Goal: Information Seeking & Learning: Learn about a topic

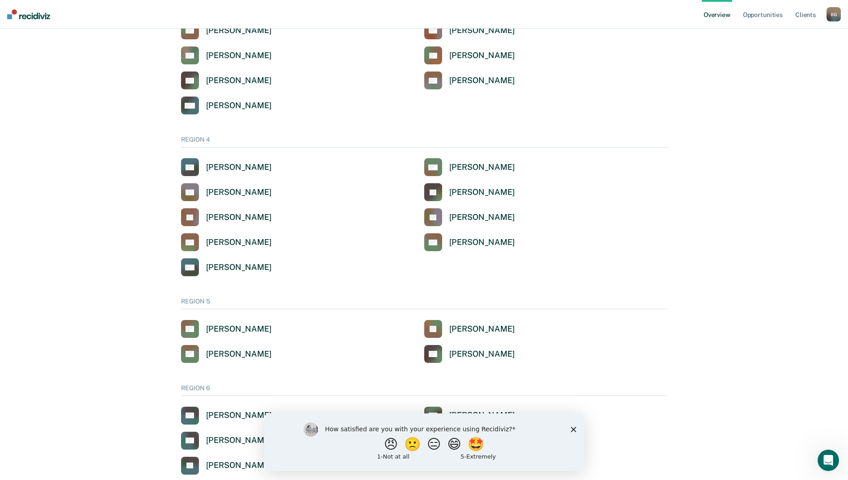
scroll to position [604, 0]
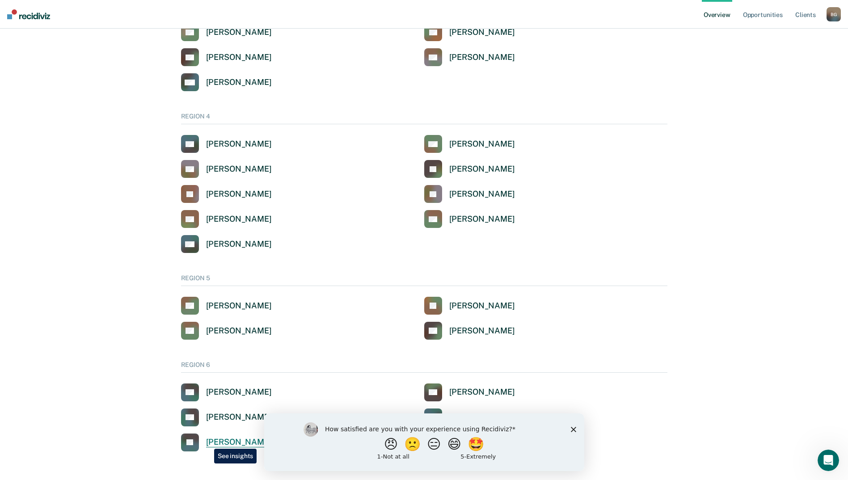
click at [207, 442] on div "[PERSON_NAME]" at bounding box center [239, 442] width 66 height 10
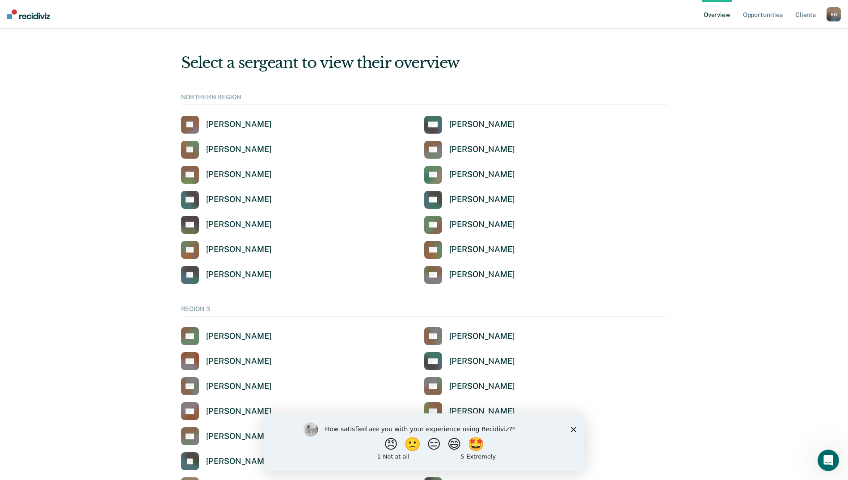
scroll to position [604, 0]
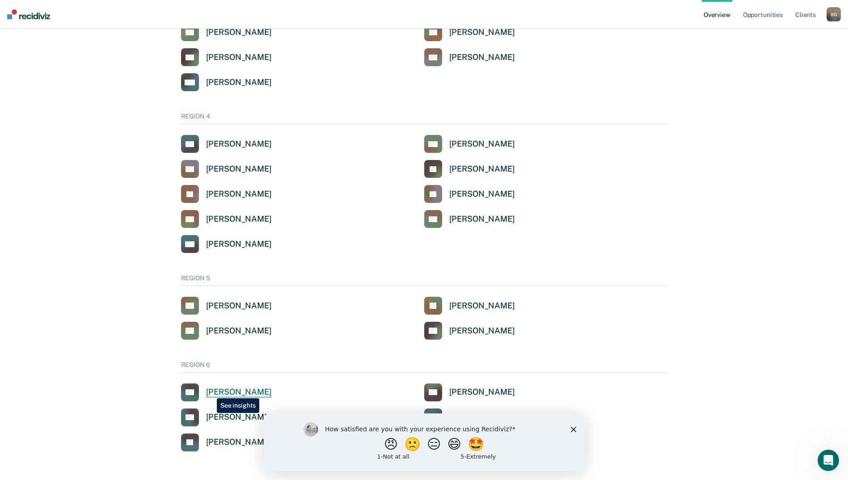
click at [210, 392] on div "[PERSON_NAME]" at bounding box center [239, 392] width 66 height 10
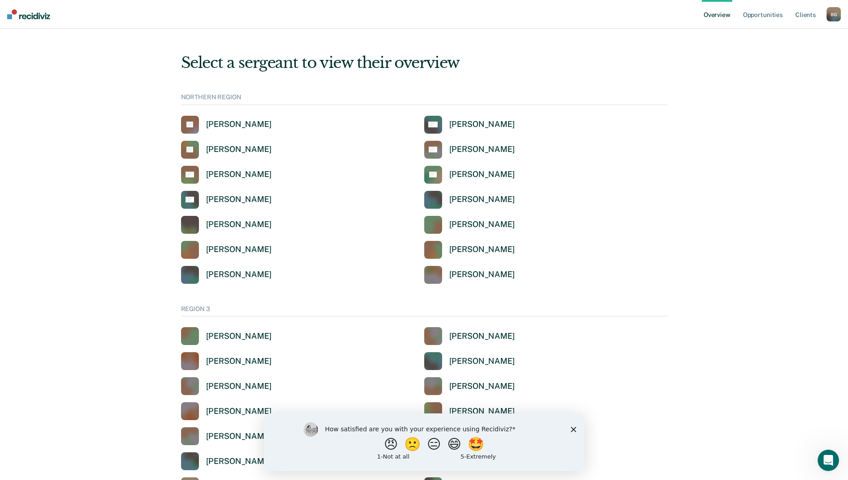
scroll to position [604, 0]
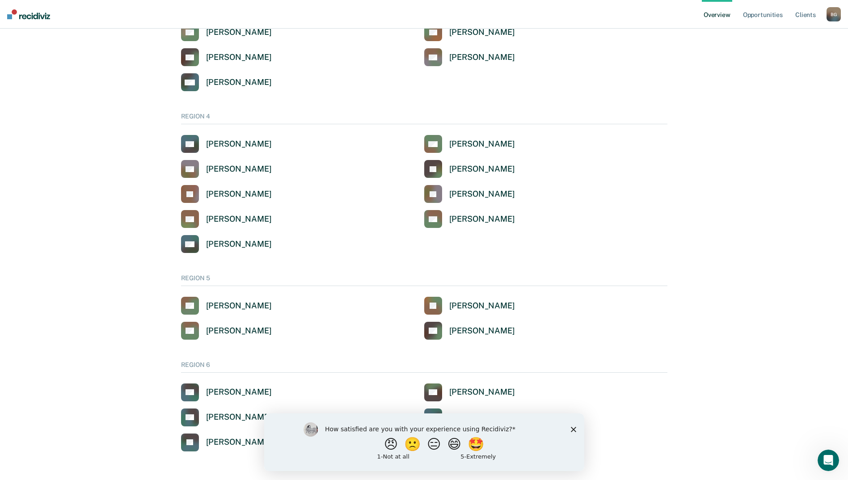
click at [573, 429] on polygon "Close survey" at bounding box center [572, 428] width 5 height 5
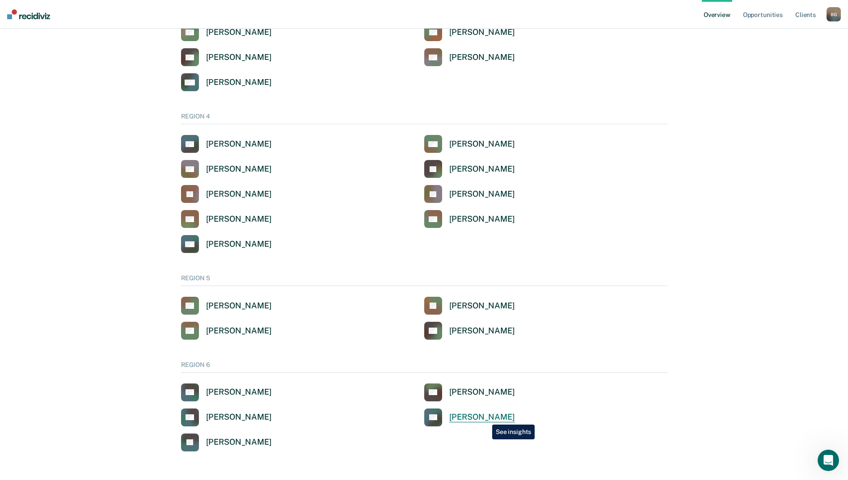
click at [487, 418] on div "[PERSON_NAME]" at bounding box center [482, 417] width 66 height 10
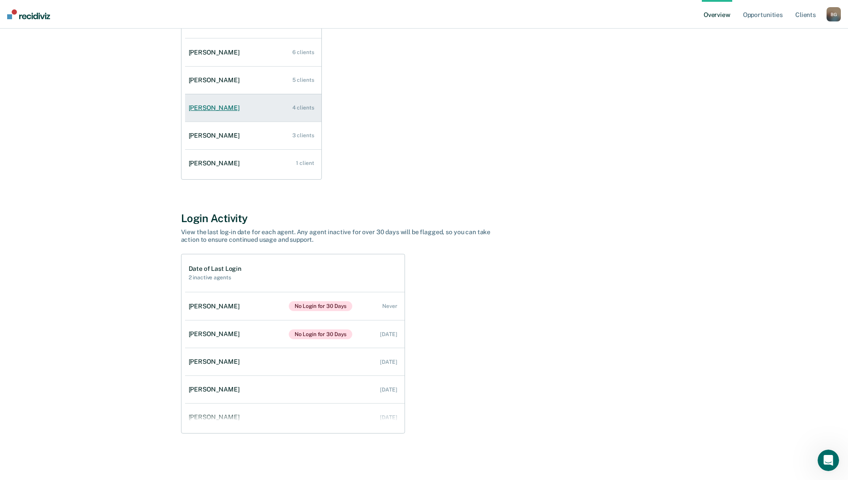
click at [303, 109] on div "4 clients" at bounding box center [303, 108] width 22 height 6
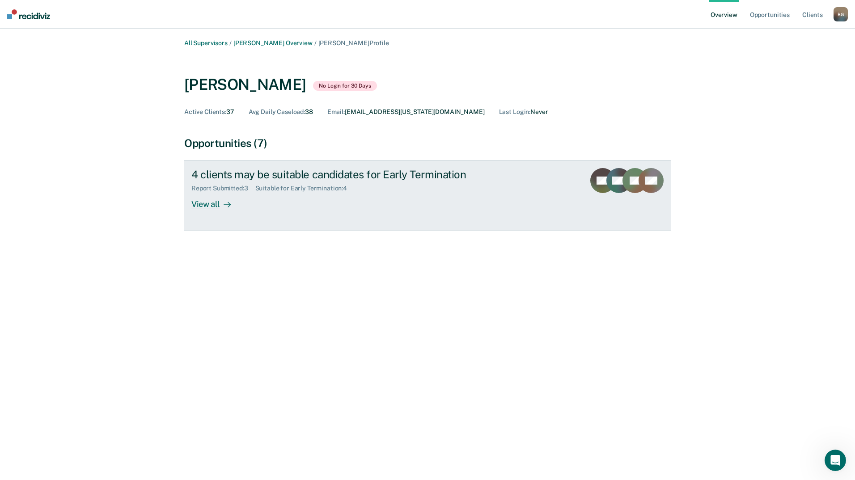
click at [214, 205] on div "View all" at bounding box center [216, 200] width 50 height 17
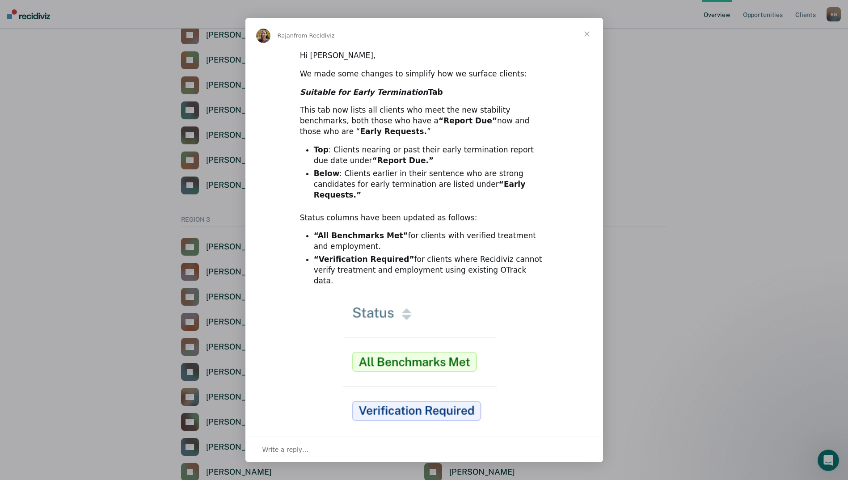
click at [586, 37] on span "Close" at bounding box center [587, 34] width 32 height 32
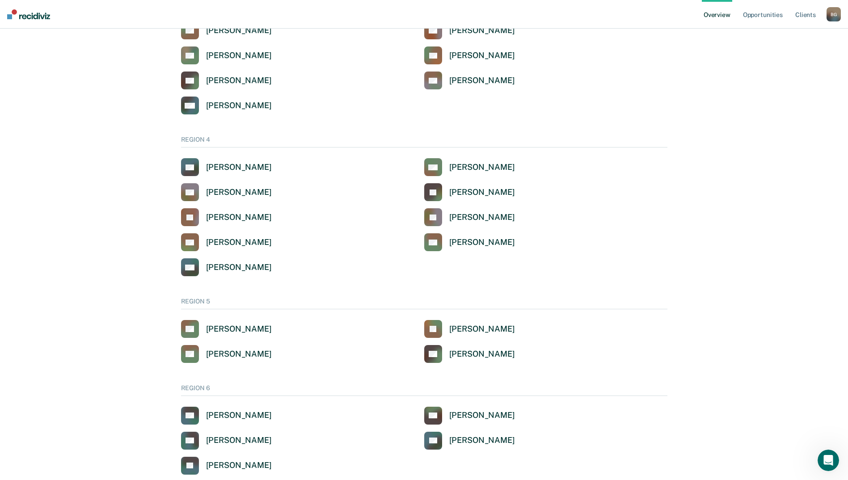
scroll to position [604, 0]
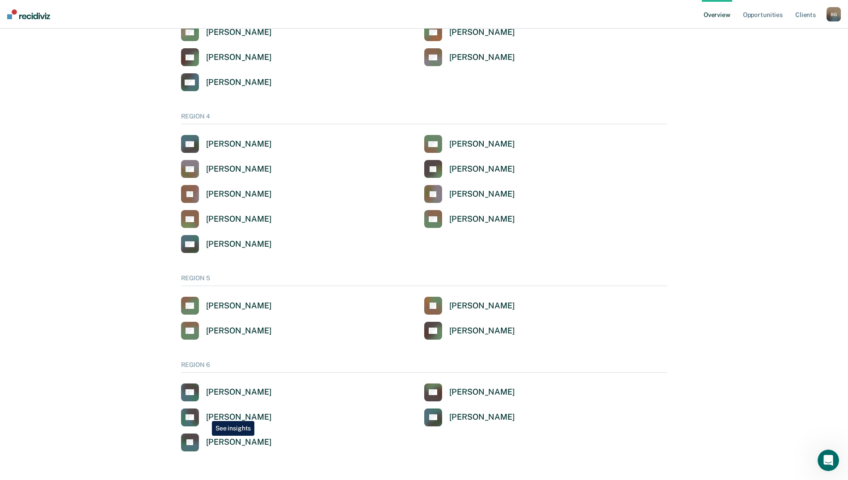
click at [206, 414] on link "CG Caitlyn Gurr" at bounding box center [226, 418] width 91 height 18
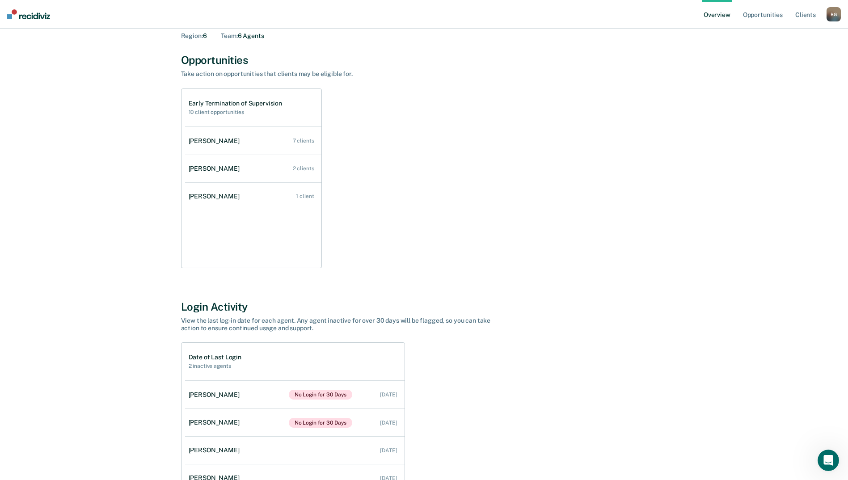
scroll to position [57, 0]
click at [300, 169] on div "2 clients" at bounding box center [303, 169] width 21 height 6
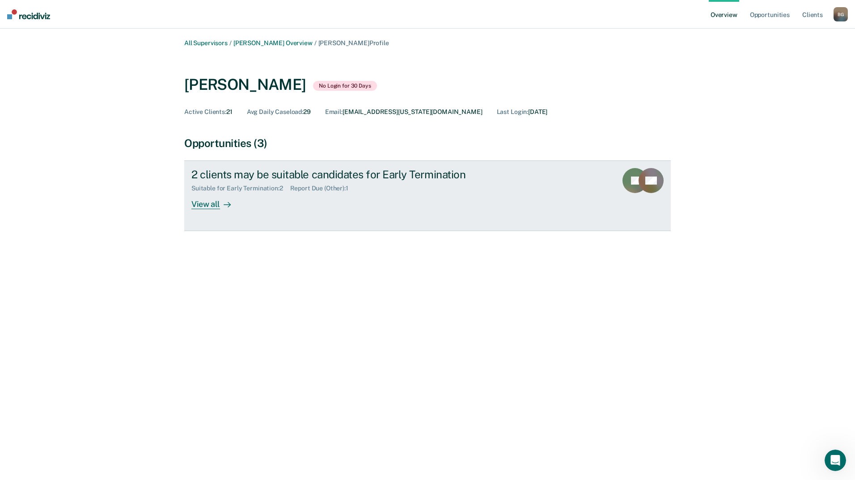
click at [267, 176] on div "2 clients may be suitable candidates for Early Termination" at bounding box center [348, 174] width 314 height 13
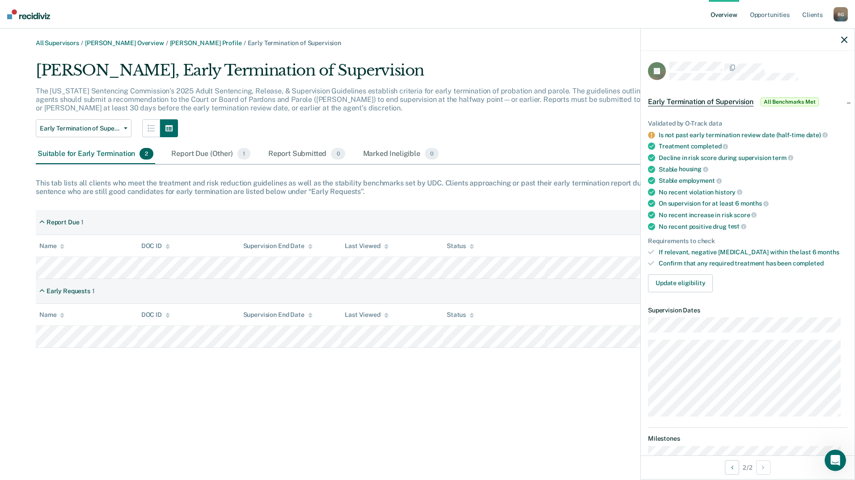
click at [802, 101] on span "All Benchmarks Met" at bounding box center [789, 101] width 58 height 9
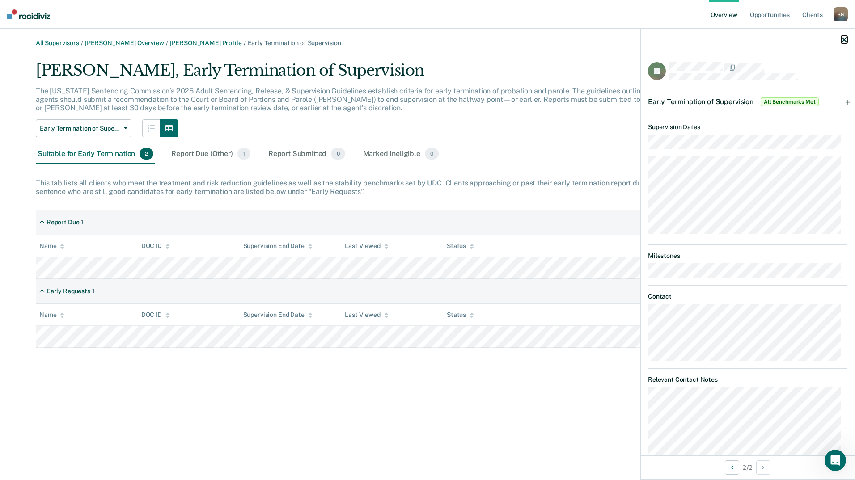
click at [844, 38] on icon "button" at bounding box center [844, 40] width 6 height 6
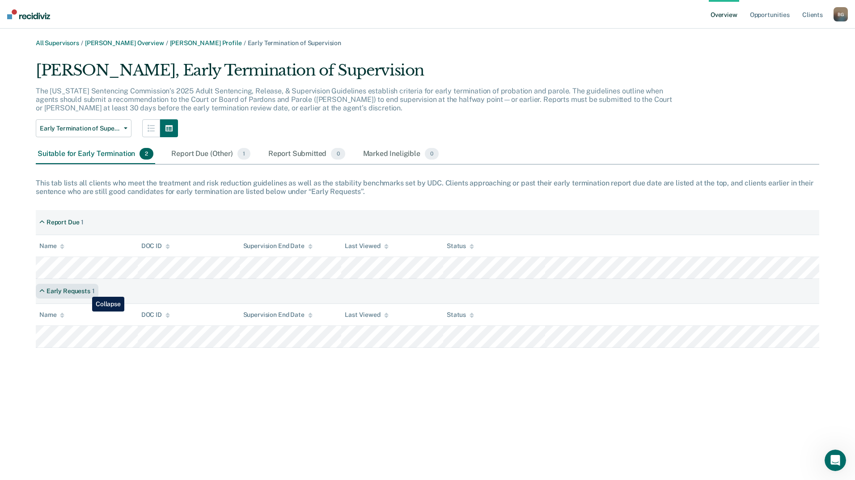
click at [85, 290] on div "Early Requests" at bounding box center [68, 291] width 44 height 8
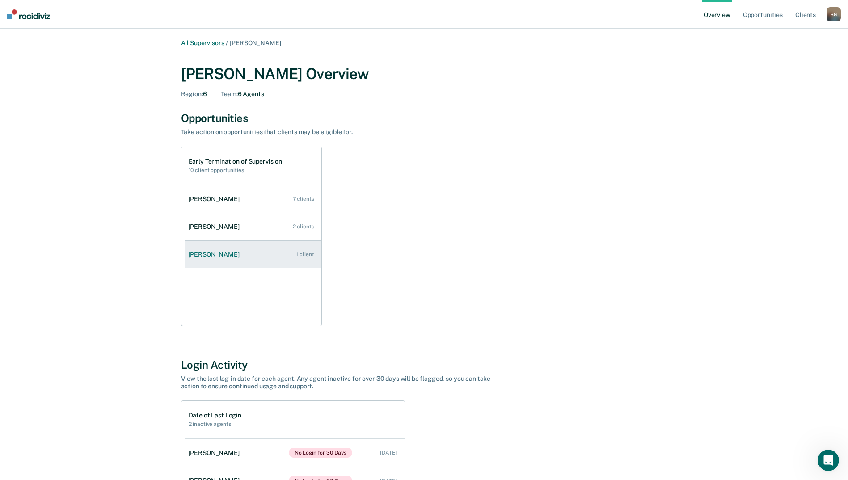
click at [224, 257] on div "Cajun Ercanbrack" at bounding box center [216, 255] width 55 height 8
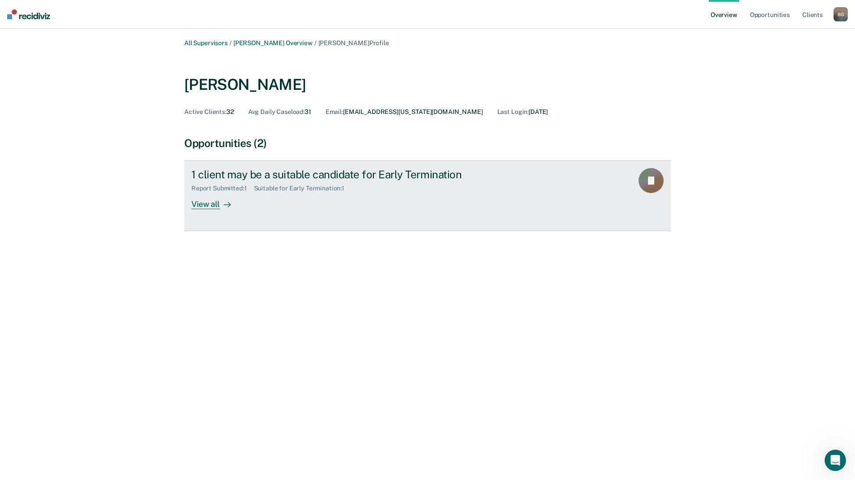
click at [236, 177] on div "1 client may be a suitable candidate for Early Termination" at bounding box center [348, 174] width 314 height 13
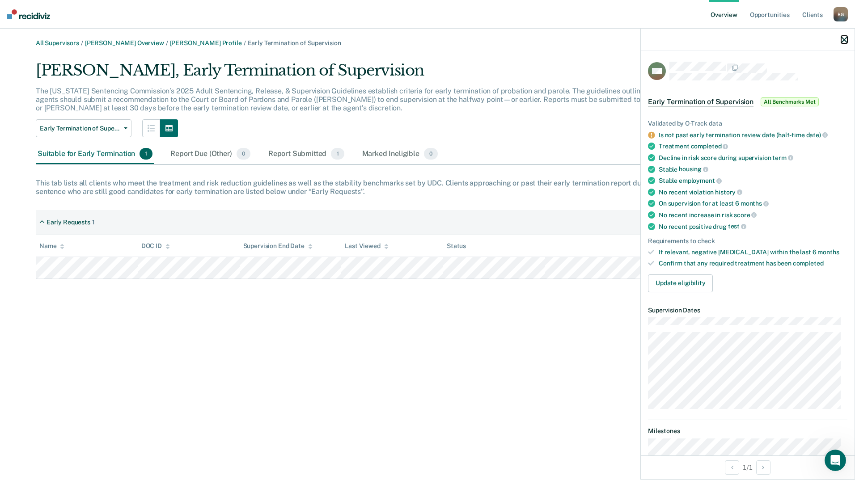
click at [843, 40] on icon "button" at bounding box center [844, 40] width 6 height 6
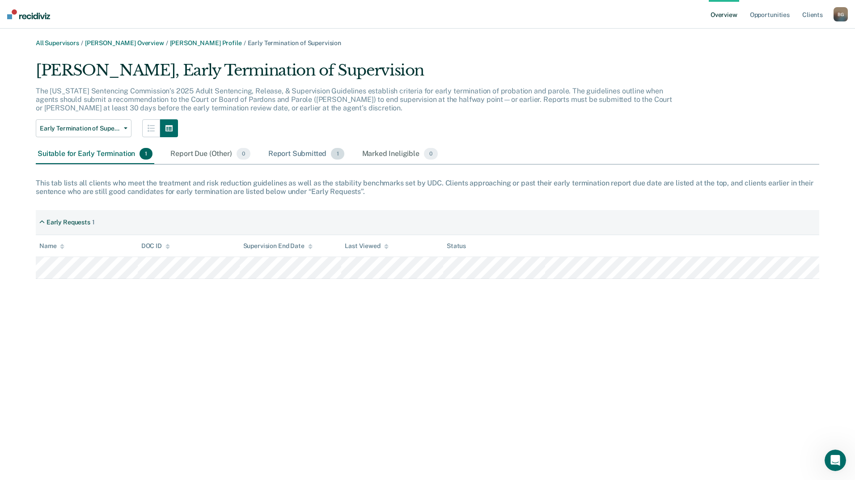
click at [286, 154] on div "Report Submitted 1" at bounding box center [306, 154] width 80 height 20
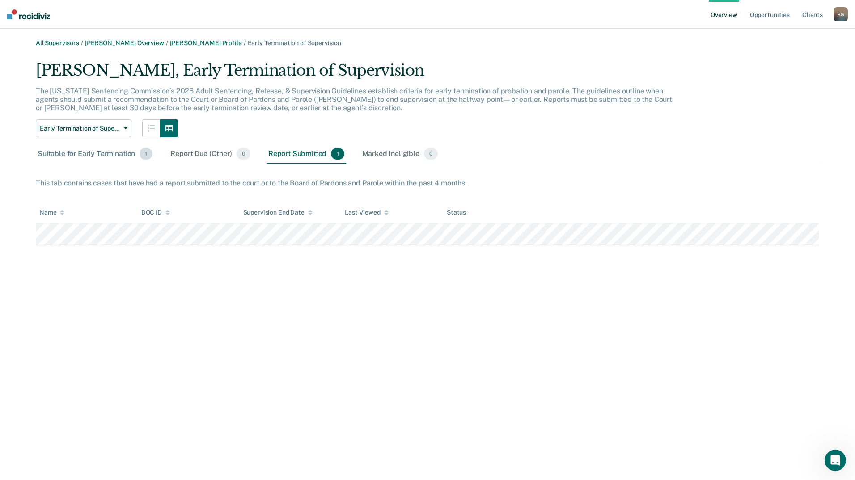
click at [111, 154] on div "Suitable for Early Termination 1" at bounding box center [95, 154] width 118 height 20
